Goal: Task Accomplishment & Management: Use online tool/utility

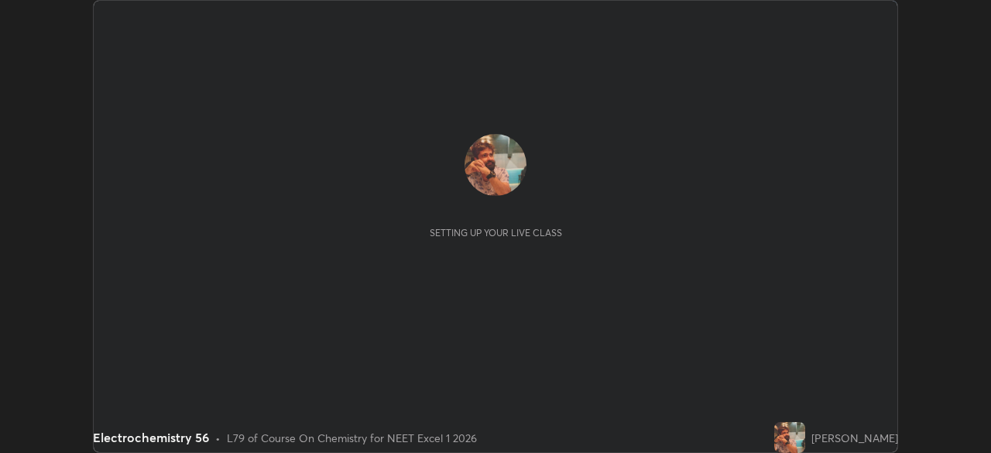
scroll to position [453, 990]
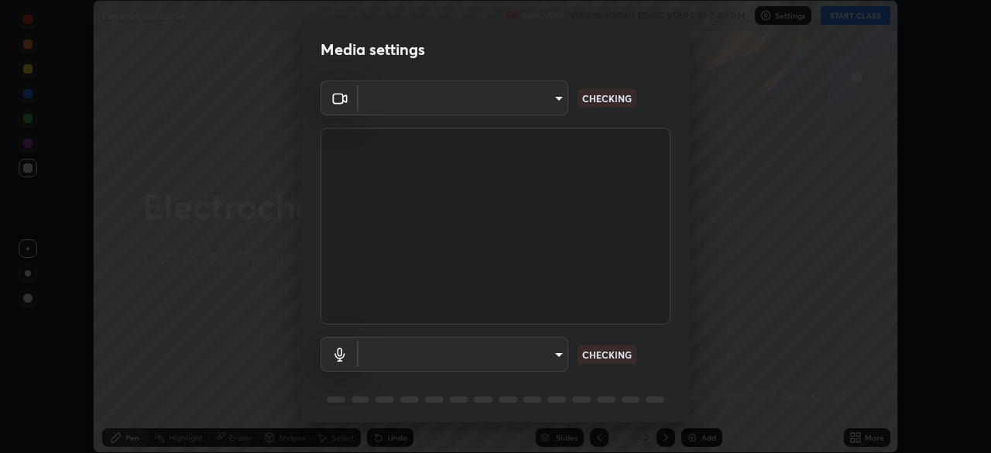
type input "7db3104c3122a209b332b64619111aa91615a24fb0de166504fa5909fce8eb30"
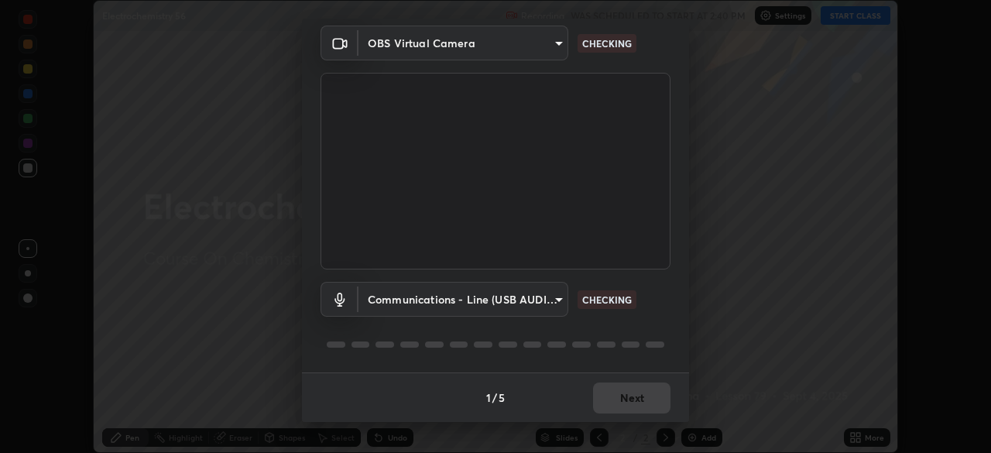
click at [406, 301] on body "Erase all Electrochemistry 56 Recording WAS SCHEDULED TO START AT 2:40 PM Setti…" at bounding box center [495, 226] width 991 height 453
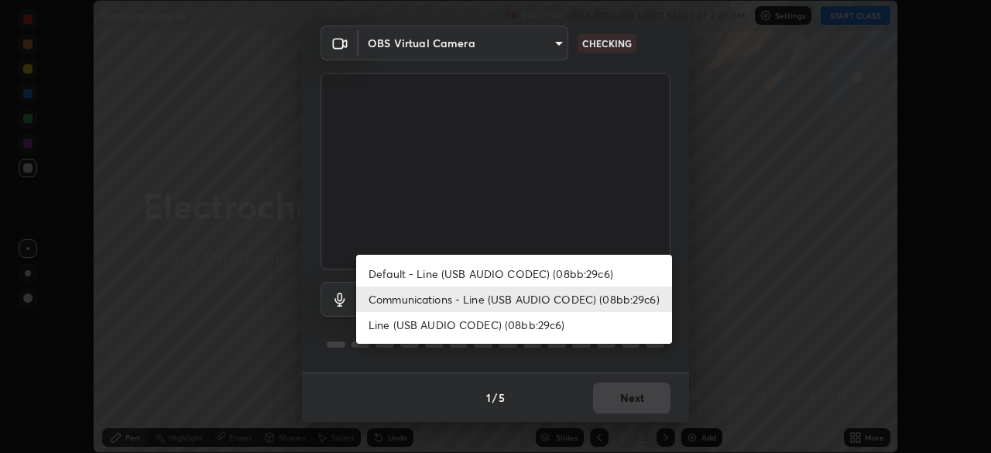
click at [396, 270] on li "Default - Line (USB AUDIO CODEC) (08bb:29c6)" at bounding box center [514, 274] width 316 height 26
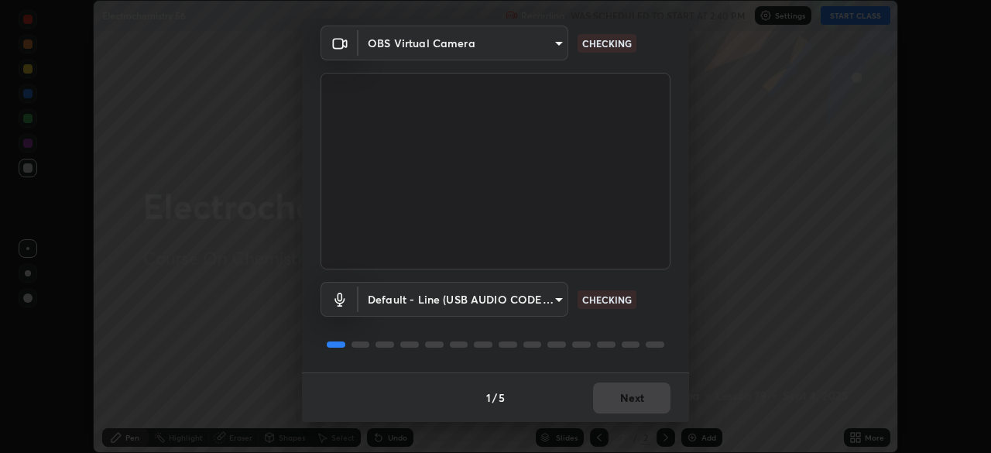
click at [397, 303] on body "Erase all Electrochemistry 56 Recording WAS SCHEDULED TO START AT 2:40 PM Setti…" at bounding box center [495, 226] width 991 height 453
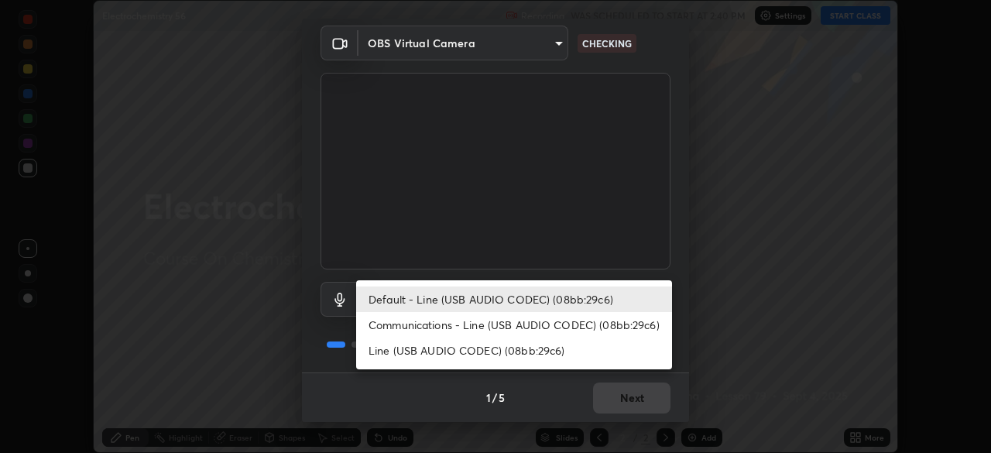
click at [404, 322] on li "Communications - Line (USB AUDIO CODEC) (08bb:29c6)" at bounding box center [514, 325] width 316 height 26
type input "communications"
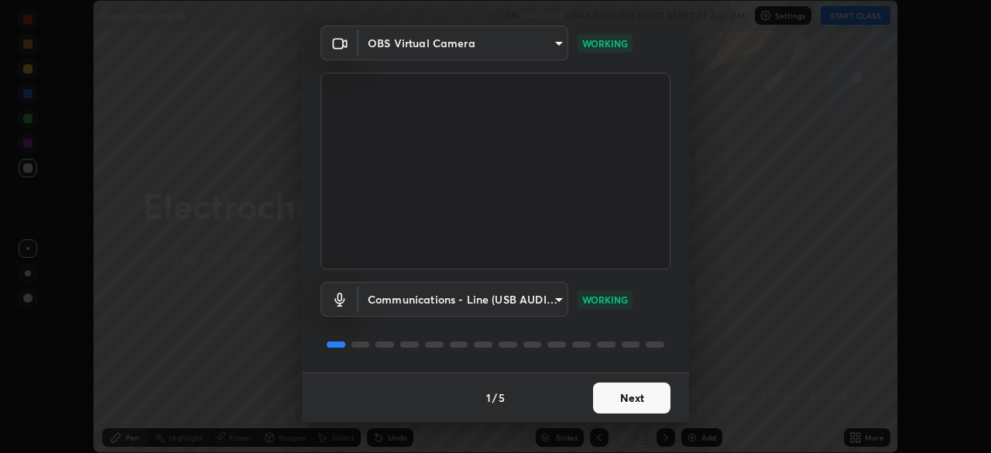
click at [620, 399] on button "Next" at bounding box center [631, 397] width 77 height 31
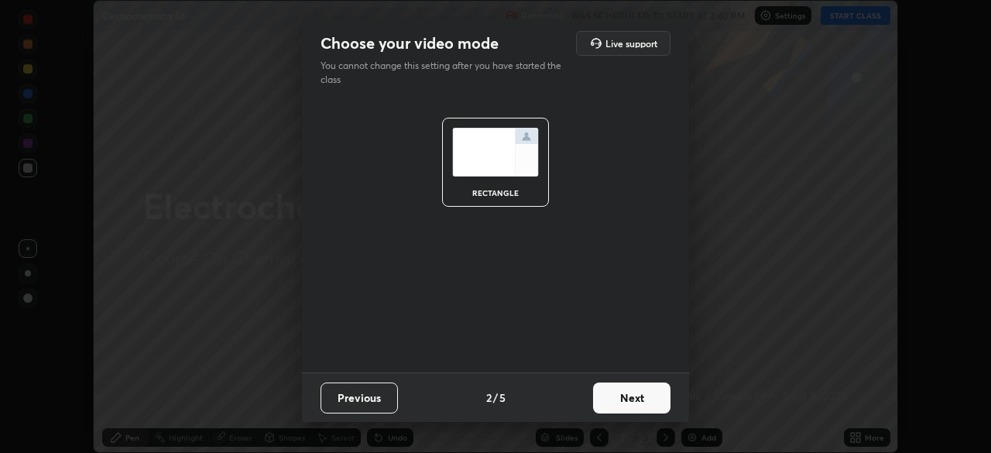
click at [630, 403] on button "Next" at bounding box center [631, 397] width 77 height 31
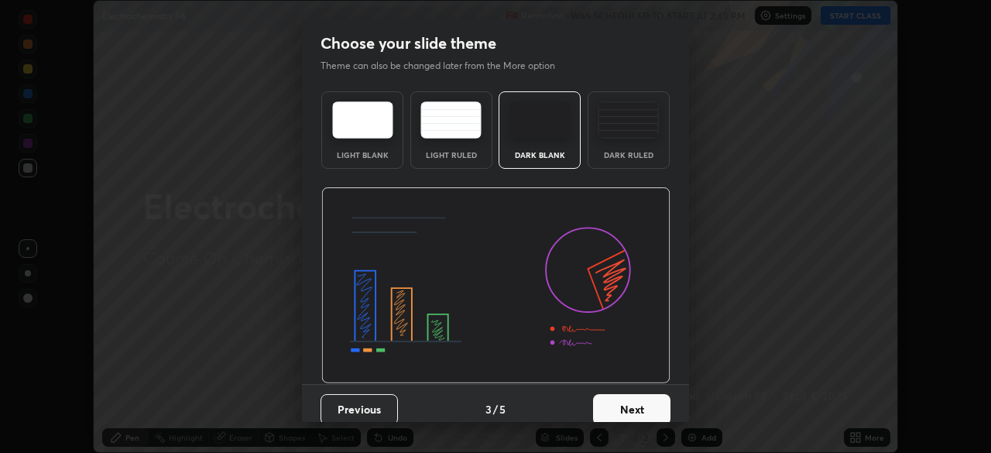
click at [626, 409] on button "Next" at bounding box center [631, 409] width 77 height 31
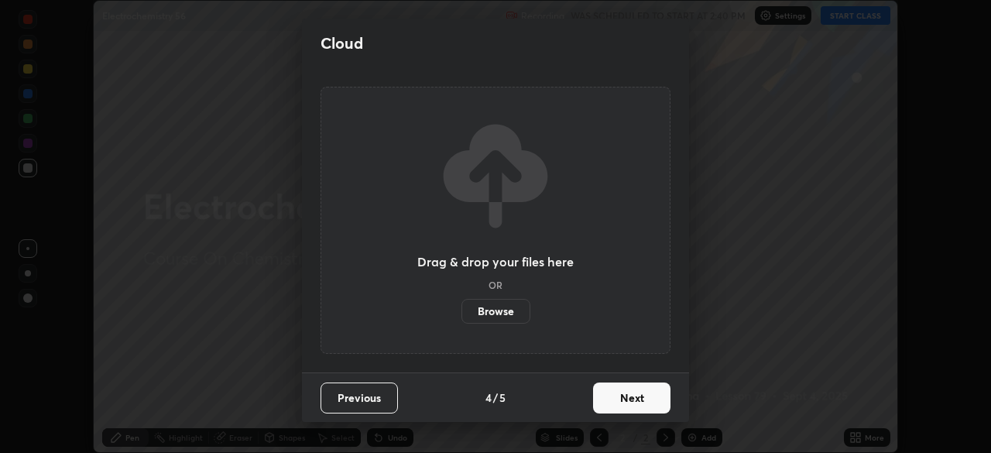
click at [622, 399] on button "Next" at bounding box center [631, 397] width 77 height 31
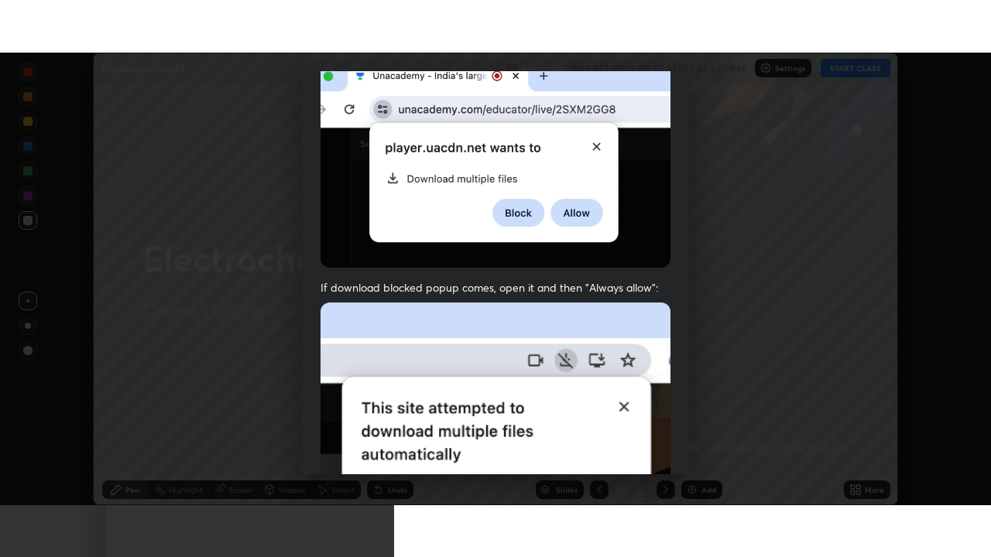
scroll to position [371, 0]
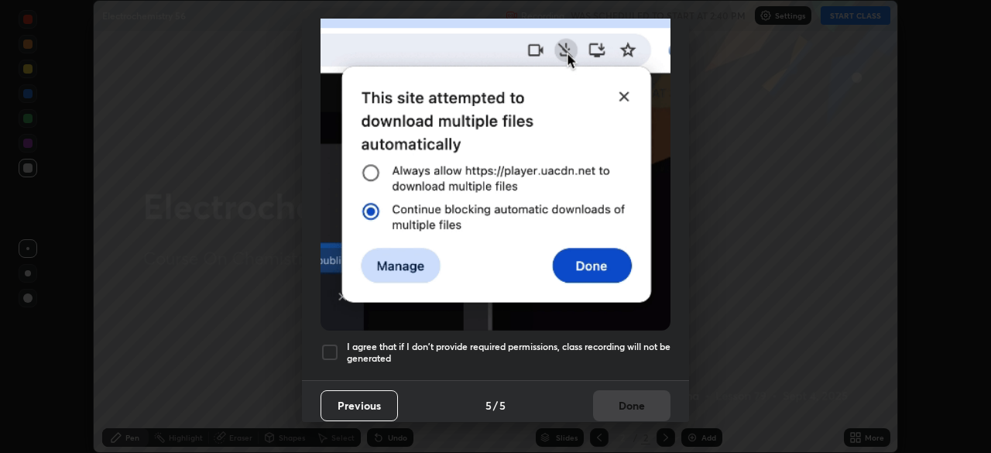
click at [334, 350] on div at bounding box center [330, 352] width 19 height 19
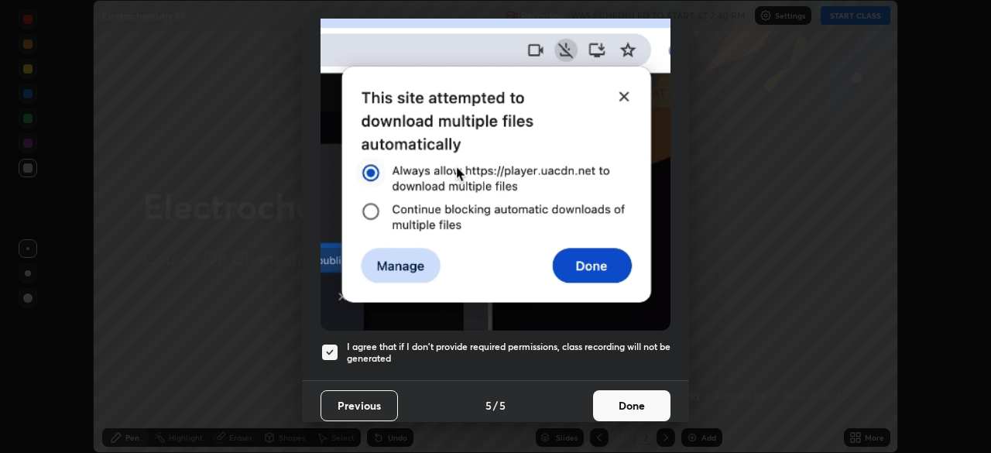
click at [628, 397] on button "Done" at bounding box center [631, 405] width 77 height 31
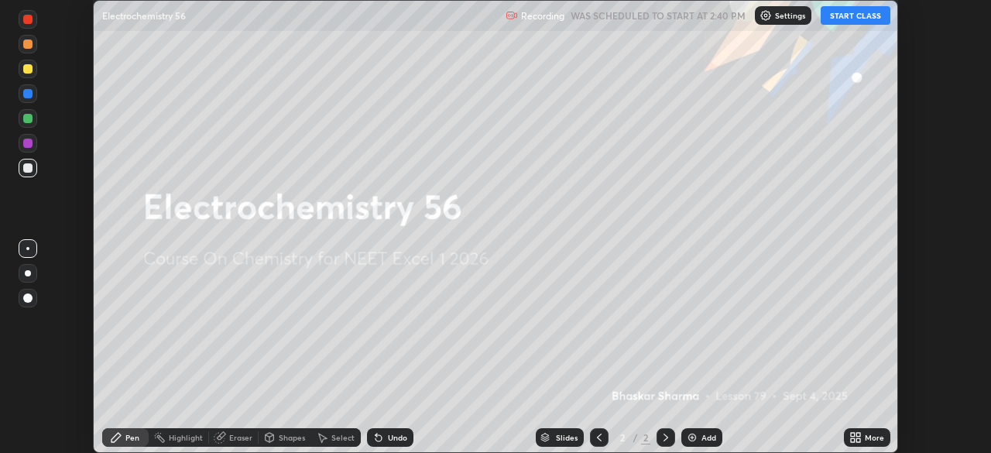
click at [706, 439] on div "Add" at bounding box center [708, 438] width 15 height 8
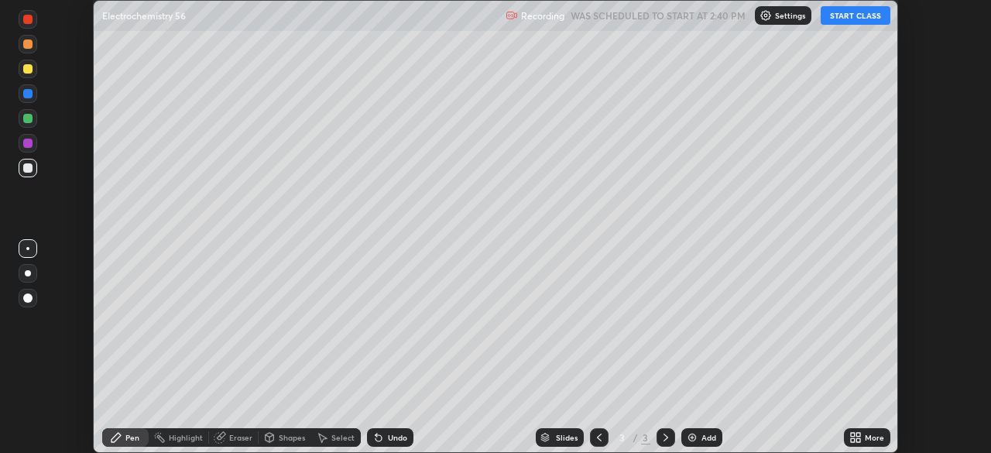
click at [876, 437] on div "More" at bounding box center [874, 438] width 19 height 8
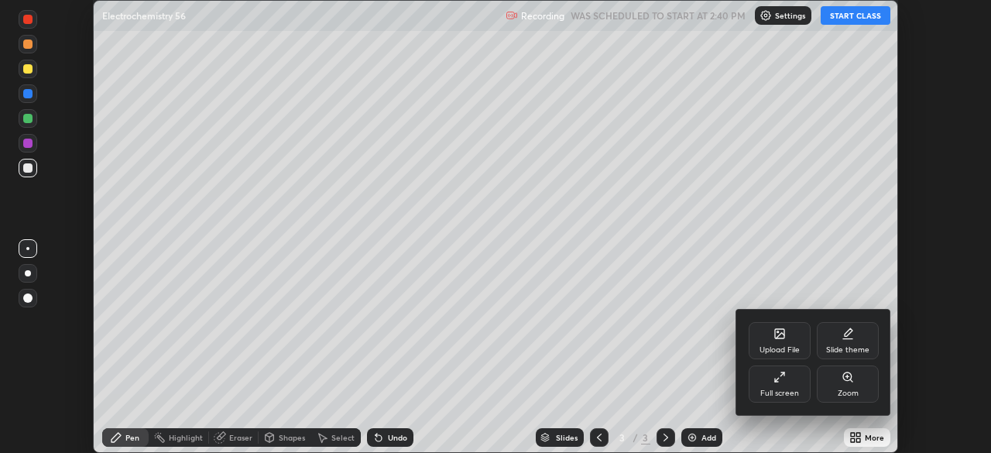
click at [787, 387] on div "Full screen" at bounding box center [780, 383] width 62 height 37
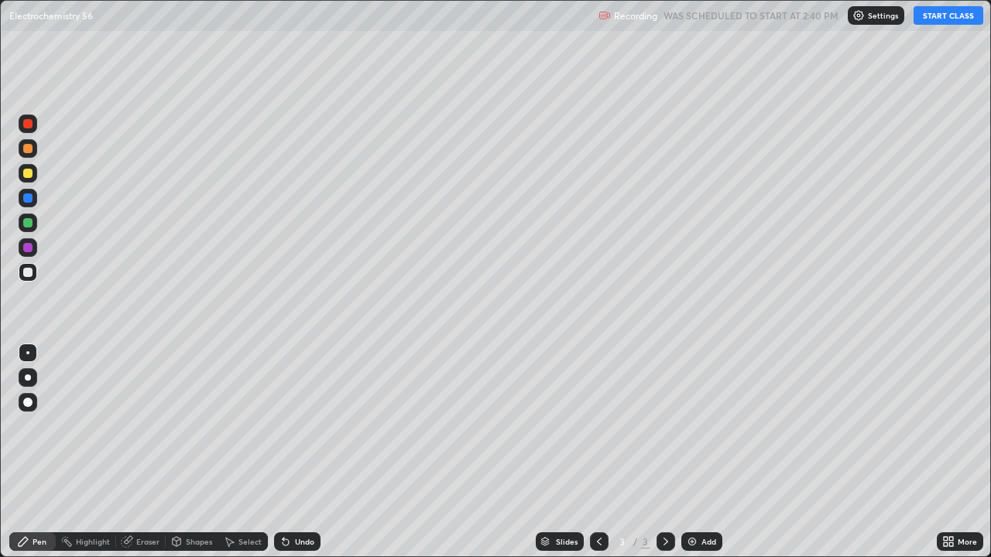
scroll to position [557, 991]
click at [941, 19] on button "START CLASS" at bounding box center [949, 15] width 70 height 19
click at [151, 452] on div "Eraser" at bounding box center [147, 542] width 23 height 8
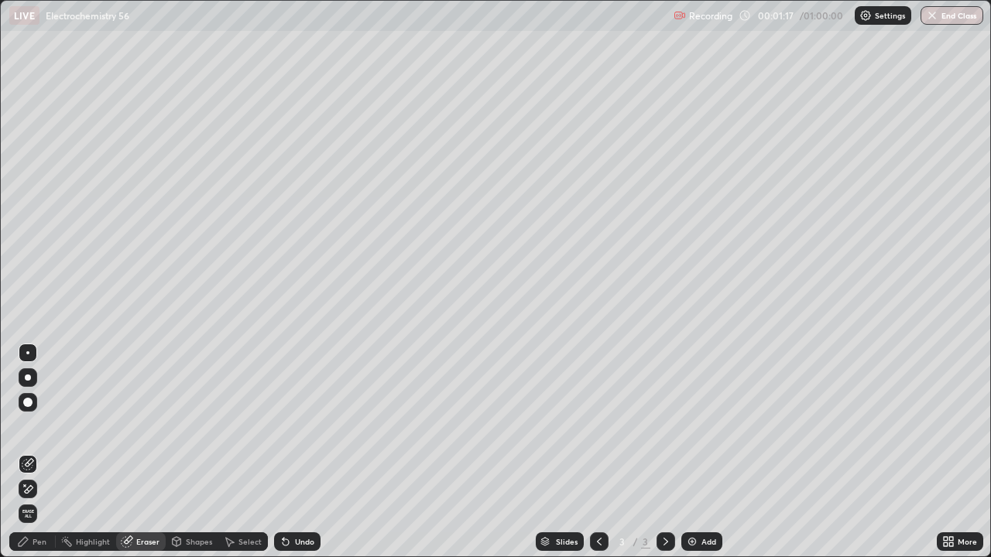
click at [37, 452] on div "Pen" at bounding box center [40, 542] width 14 height 8
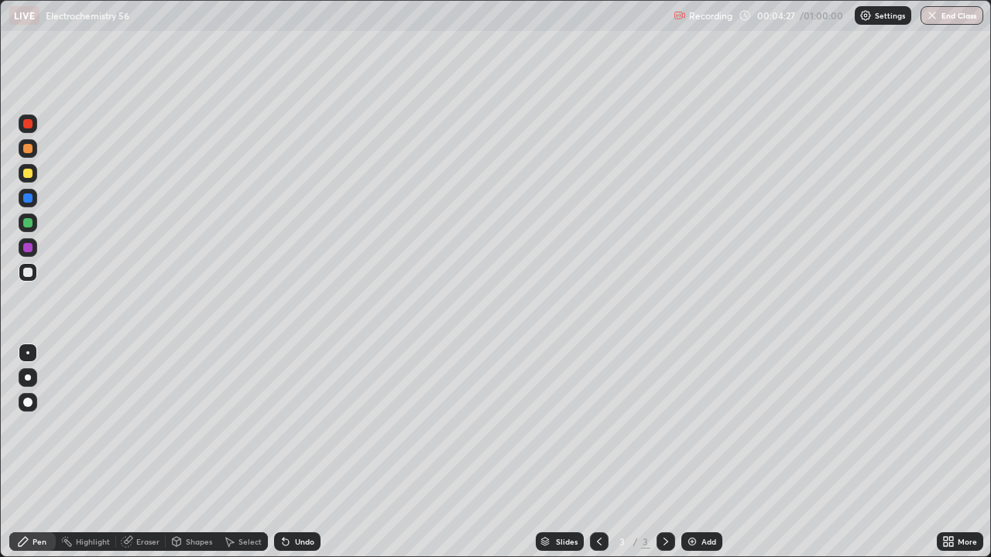
click at [30, 177] on div at bounding box center [27, 173] width 9 height 9
click at [26, 201] on div at bounding box center [27, 198] width 9 height 9
click at [27, 273] on div at bounding box center [27, 272] width 9 height 9
click at [666, 452] on icon at bounding box center [666, 542] width 12 height 12
click at [715, 452] on div "Add" at bounding box center [701, 542] width 41 height 19
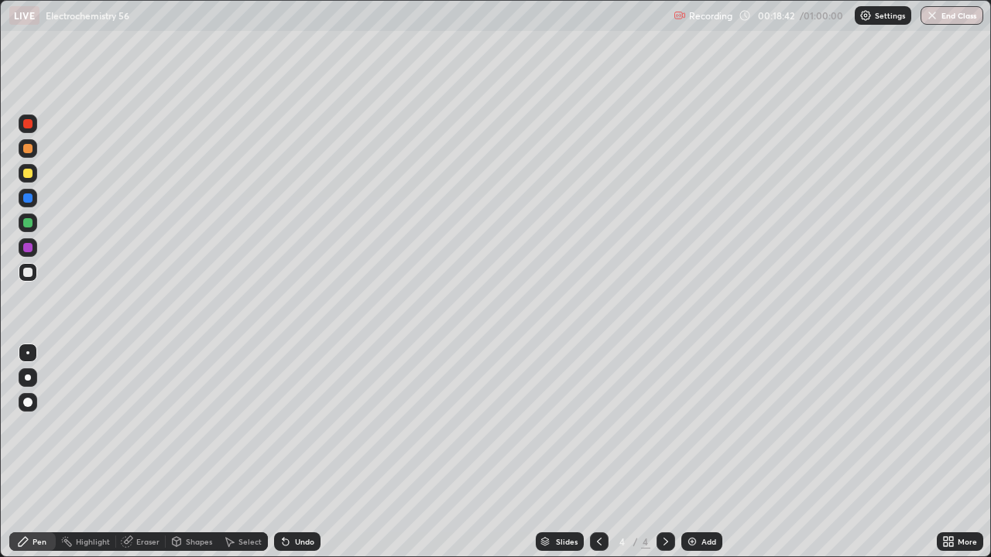
click at [664, 452] on icon at bounding box center [666, 542] width 12 height 12
click at [704, 452] on div "Add" at bounding box center [708, 542] width 15 height 8
click at [598, 452] on icon at bounding box center [599, 542] width 12 height 12
click at [664, 452] on icon at bounding box center [666, 542] width 12 height 12
click at [708, 452] on div "Add" at bounding box center [708, 542] width 15 height 8
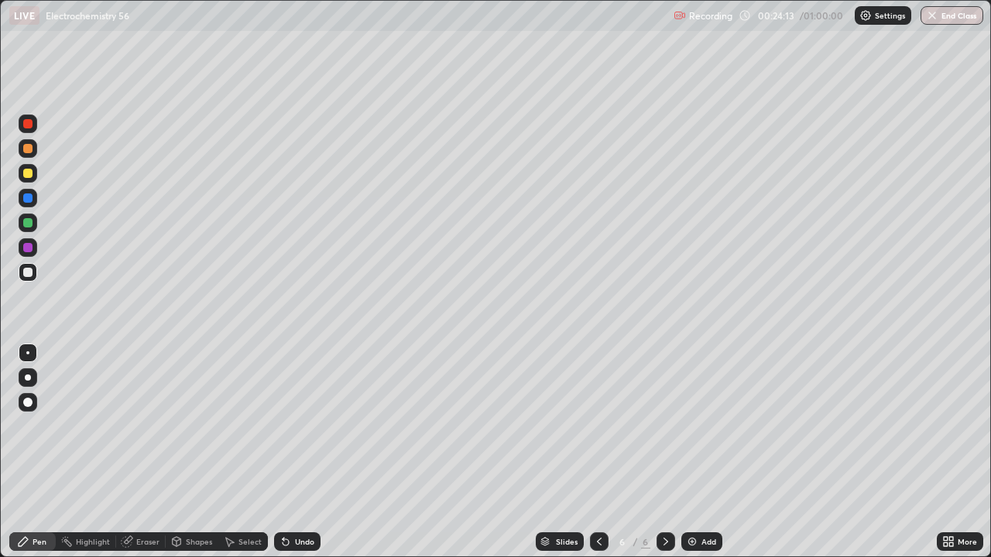
click at [153, 452] on div "Eraser" at bounding box center [147, 542] width 23 height 8
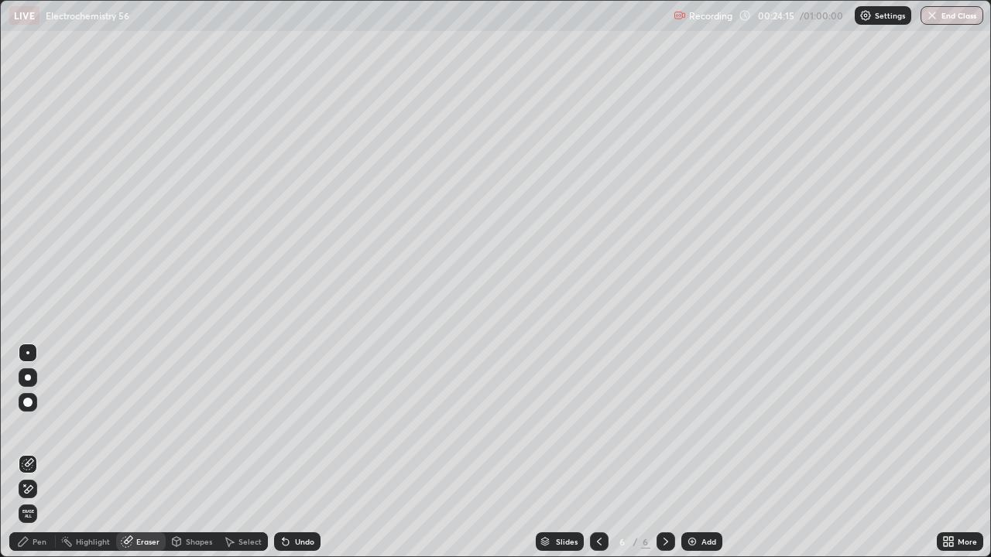
click at [48, 452] on div "Pen" at bounding box center [32, 542] width 46 height 19
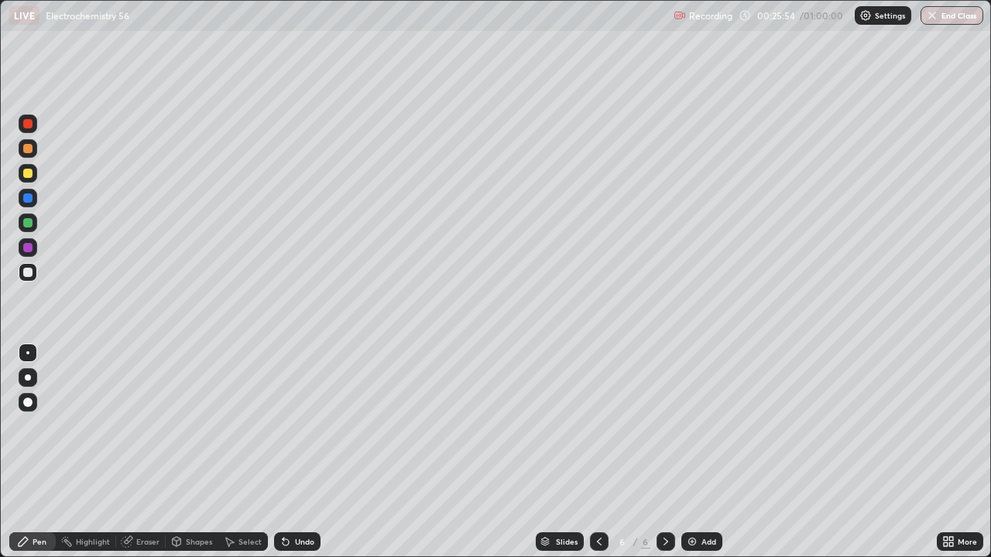
click at [297, 452] on div "Undo" at bounding box center [304, 542] width 19 height 8
click at [662, 452] on icon at bounding box center [666, 542] width 12 height 12
click at [707, 452] on div "Add" at bounding box center [708, 542] width 15 height 8
click at [29, 175] on div at bounding box center [27, 173] width 9 height 9
click at [28, 228] on div at bounding box center [28, 223] width 19 height 19
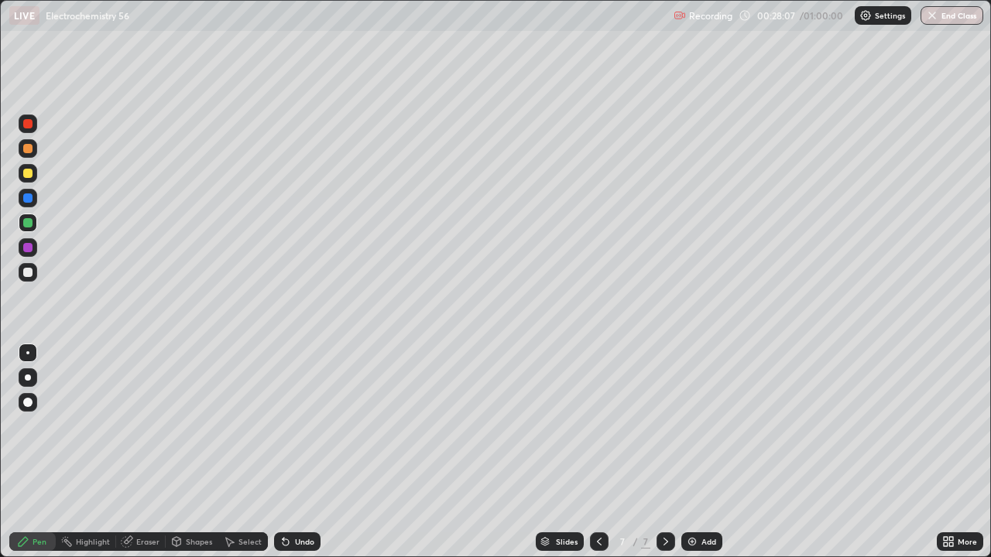
click at [29, 177] on div at bounding box center [27, 173] width 9 height 9
click at [303, 452] on div "Undo" at bounding box center [304, 542] width 19 height 8
click at [32, 225] on div at bounding box center [27, 222] width 9 height 9
click at [23, 272] on div at bounding box center [27, 272] width 9 height 9
click at [664, 452] on icon at bounding box center [665, 542] width 5 height 8
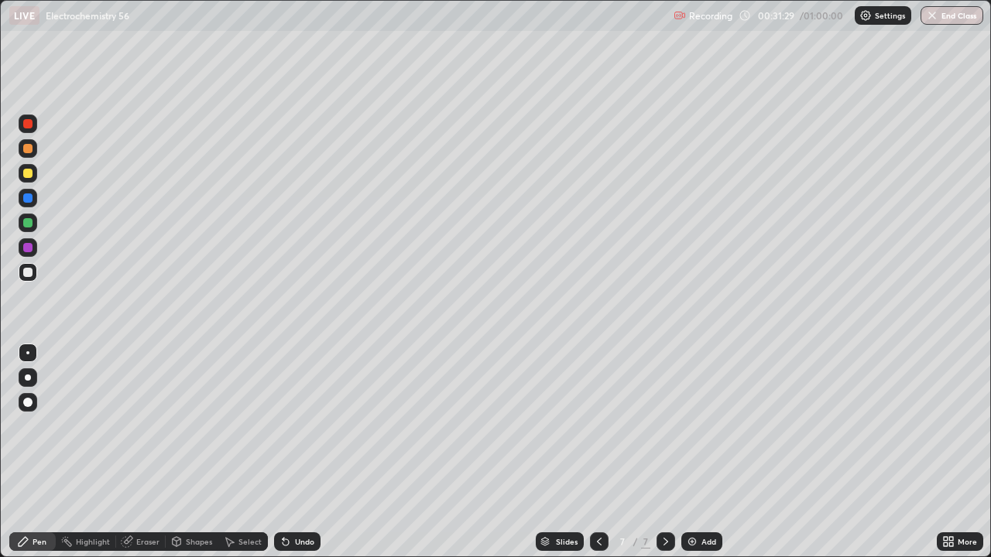
click at [707, 452] on div "Add" at bounding box center [701, 542] width 41 height 19
click at [29, 225] on div at bounding box center [27, 222] width 9 height 9
click at [28, 270] on div at bounding box center [27, 272] width 9 height 9
click at [598, 452] on icon at bounding box center [599, 542] width 12 height 12
click at [151, 452] on div "Eraser" at bounding box center [141, 542] width 50 height 19
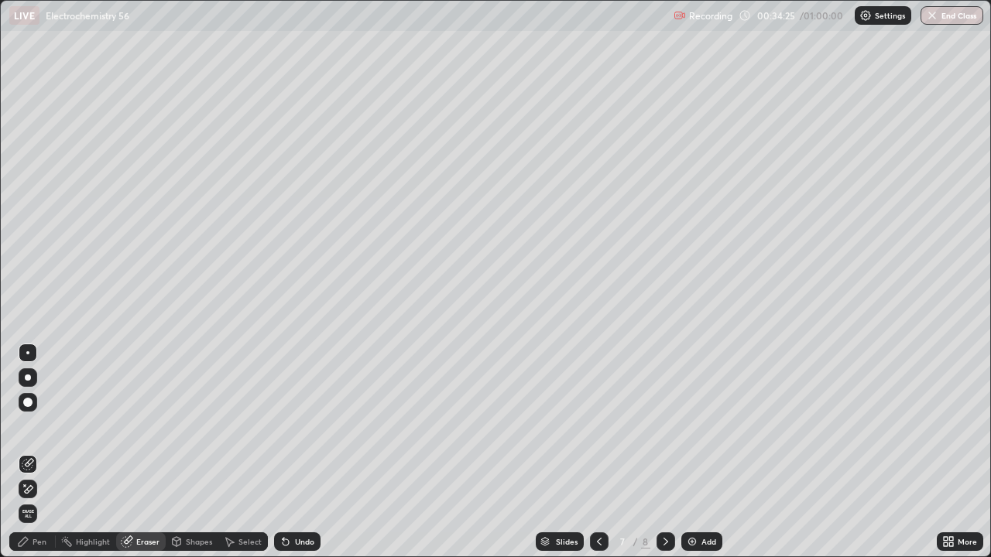
click at [44, 452] on div "Pen" at bounding box center [40, 542] width 14 height 8
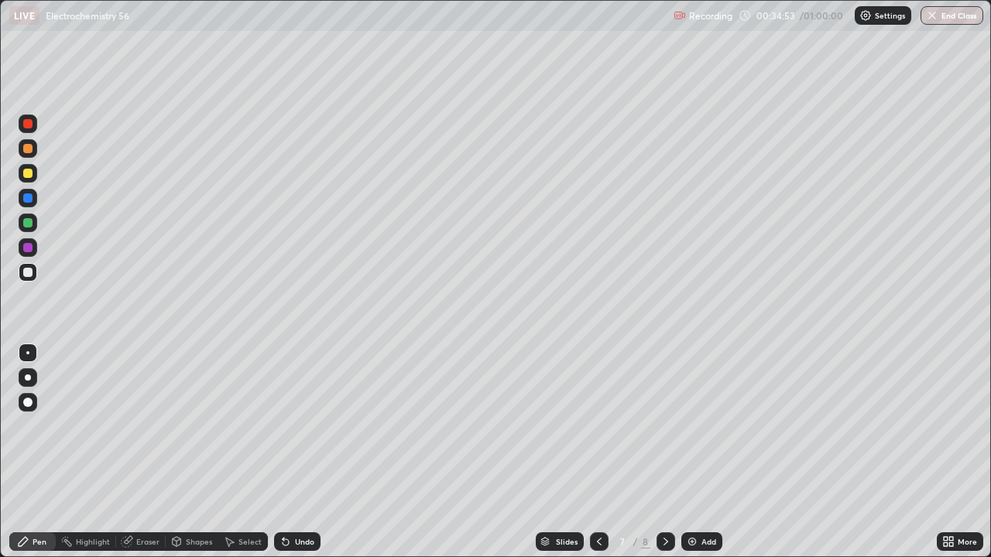
click at [663, 452] on icon at bounding box center [666, 542] width 12 height 12
click at [598, 452] on icon at bounding box center [599, 542] width 12 height 12
click at [667, 452] on div at bounding box center [666, 542] width 19 height 19
click at [663, 452] on icon at bounding box center [666, 542] width 12 height 12
click at [708, 452] on div "Add" at bounding box center [708, 542] width 15 height 8
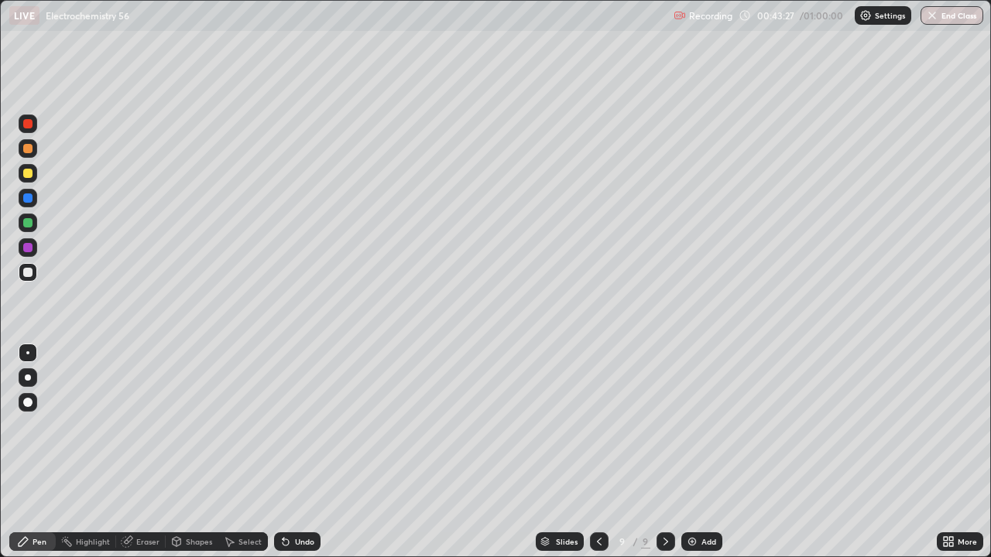
click at [30, 198] on div at bounding box center [27, 198] width 9 height 9
click at [29, 175] on div at bounding box center [27, 173] width 9 height 9
click at [29, 275] on div at bounding box center [27, 272] width 9 height 9
click at [665, 452] on icon at bounding box center [666, 542] width 12 height 12
click at [708, 452] on div "Add" at bounding box center [708, 542] width 15 height 8
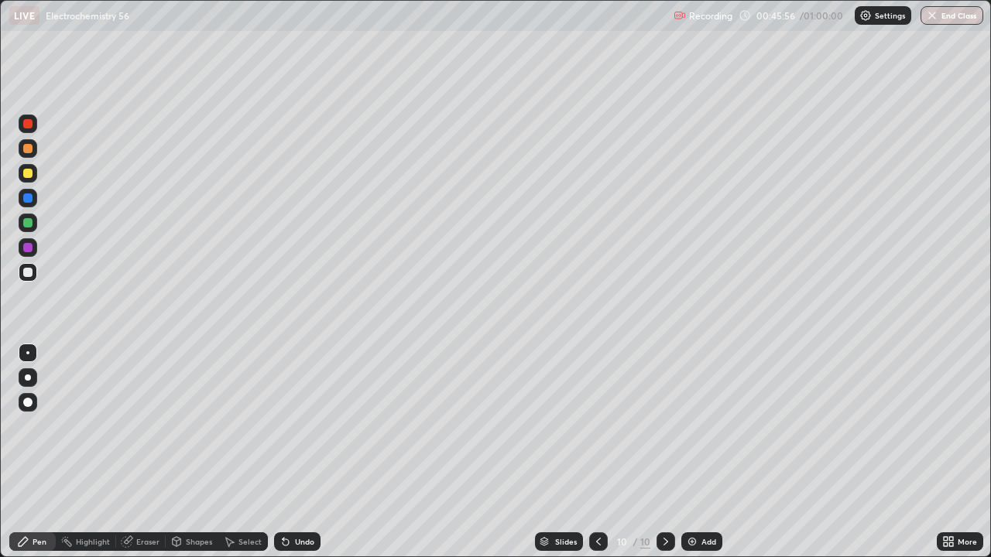
click at [598, 452] on icon at bounding box center [598, 542] width 5 height 8
click at [664, 452] on icon at bounding box center [666, 542] width 12 height 12
click at [149, 452] on div "Eraser" at bounding box center [147, 542] width 23 height 8
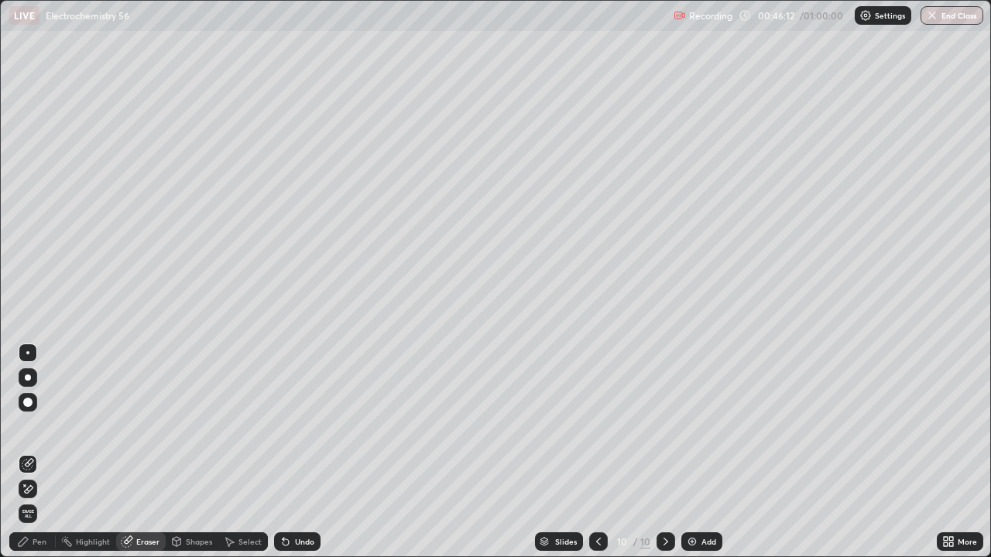
click at [40, 452] on div "Pen" at bounding box center [40, 542] width 14 height 8
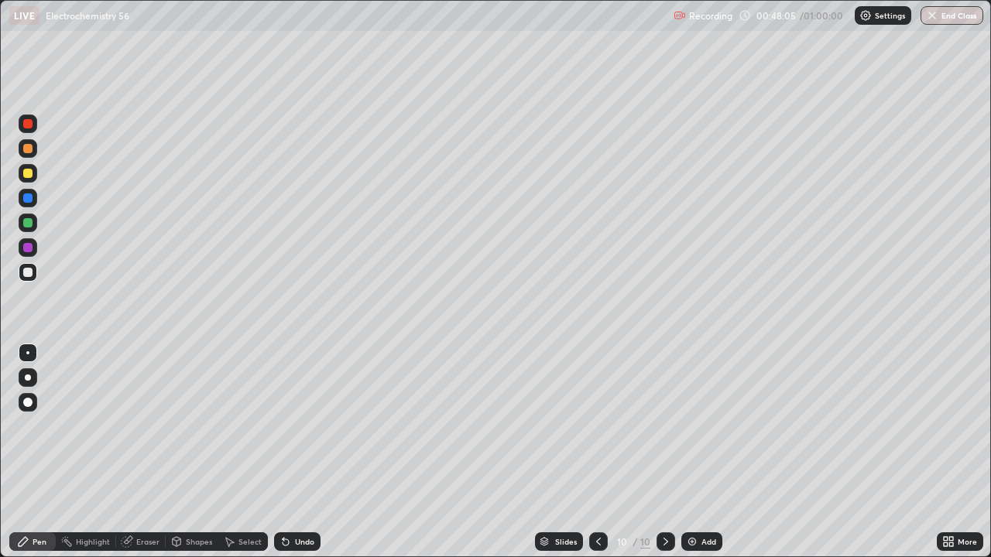
click at [27, 176] on div at bounding box center [27, 173] width 9 height 9
click at [306, 452] on div "Undo" at bounding box center [304, 542] width 19 height 8
click at [26, 273] on div at bounding box center [27, 272] width 9 height 9
click at [307, 452] on div "Undo" at bounding box center [304, 542] width 19 height 8
click at [598, 452] on icon at bounding box center [598, 542] width 12 height 12
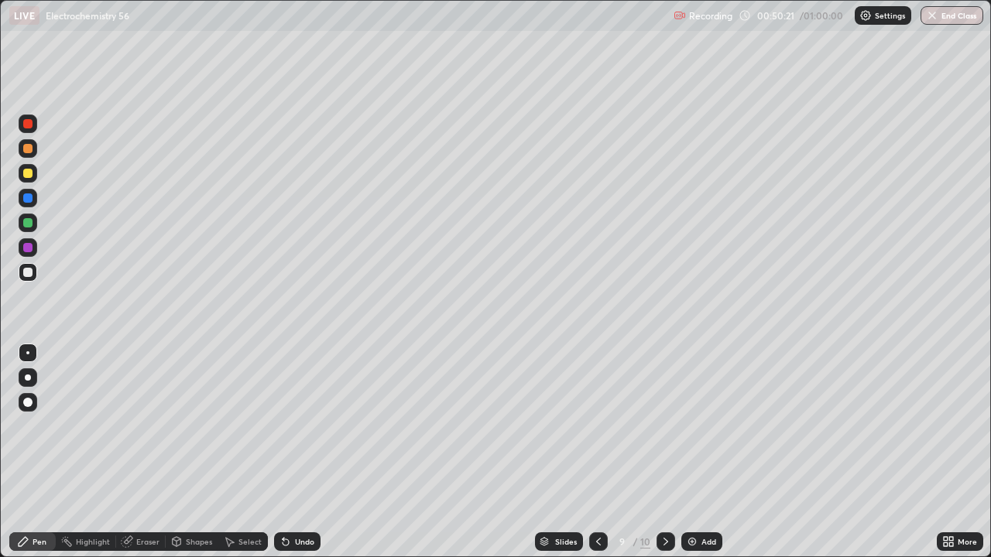
click at [598, 452] on icon at bounding box center [598, 542] width 12 height 12
click at [664, 452] on icon at bounding box center [666, 542] width 12 height 12
click at [663, 452] on icon at bounding box center [666, 542] width 12 height 12
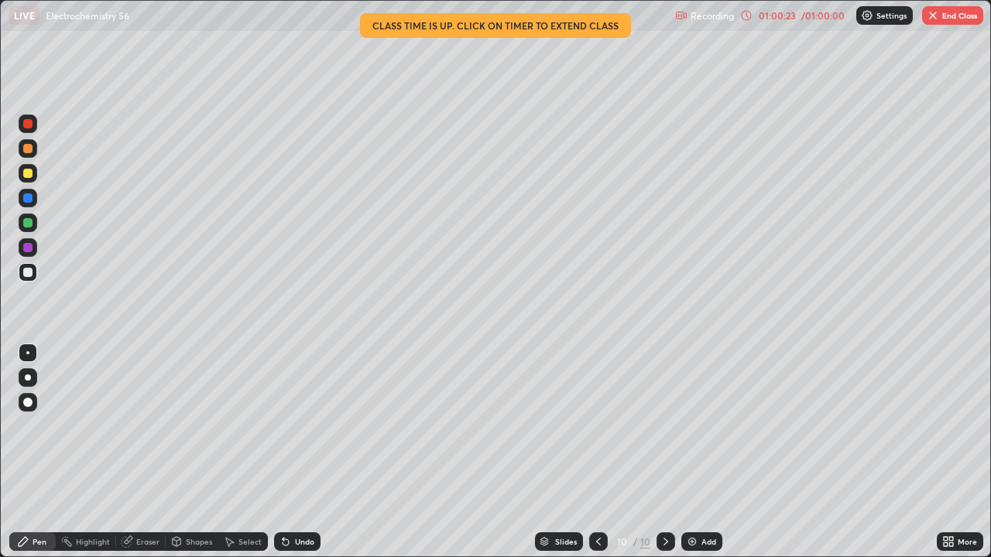
click at [935, 17] on img "button" at bounding box center [933, 15] width 12 height 12
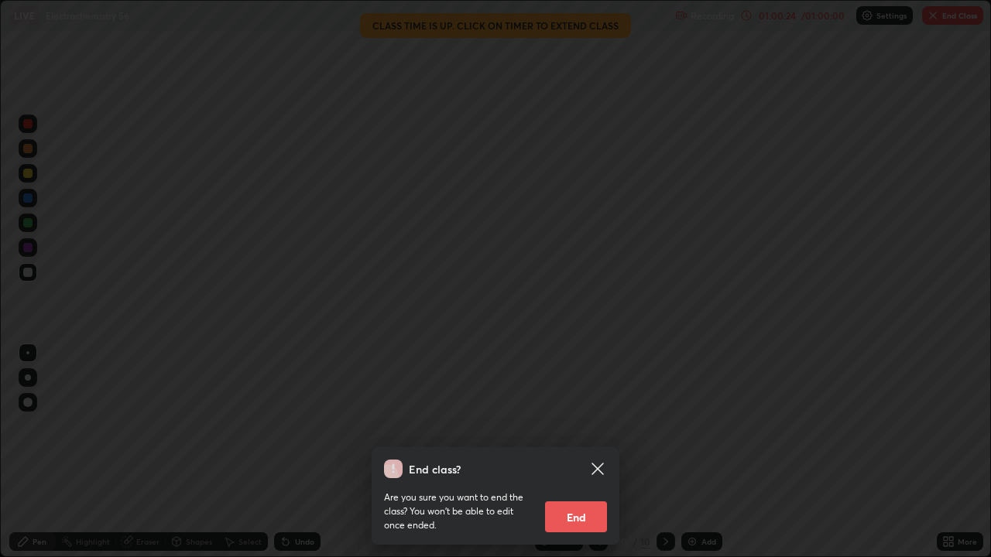
click at [585, 452] on button "End" at bounding box center [576, 517] width 62 height 31
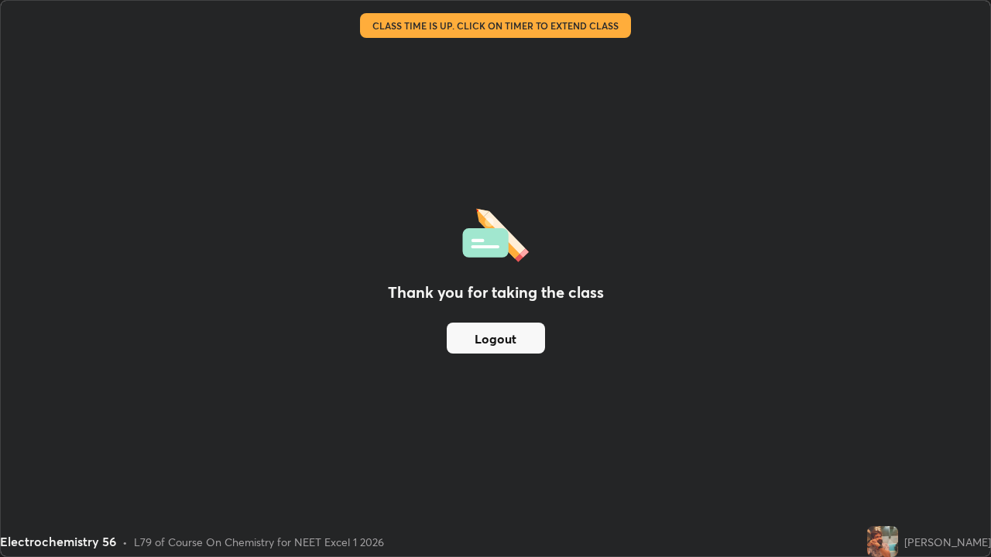
click at [484, 337] on button "Logout" at bounding box center [496, 338] width 98 height 31
